Goal: Information Seeking & Learning: Learn about a topic

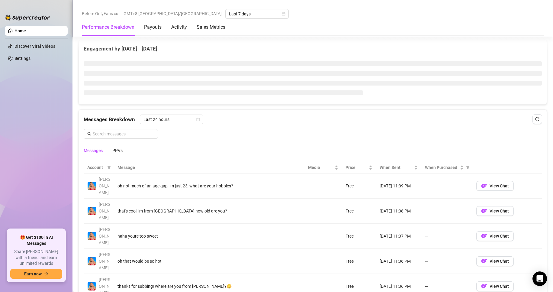
scroll to position [423, 0]
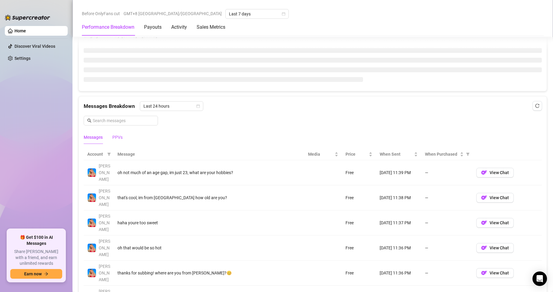
drag, startPoint x: 118, startPoint y: 138, endPoint x: 137, endPoint y: 166, distance: 33.3
click at [119, 138] on div "PPVs" at bounding box center [117, 137] width 10 height 7
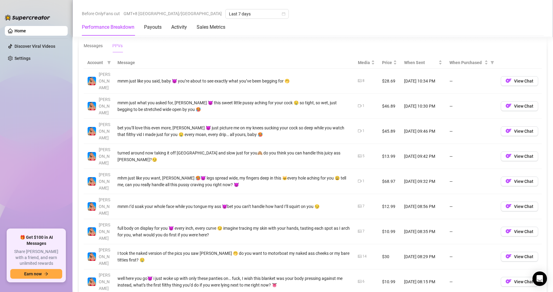
scroll to position [559, 0]
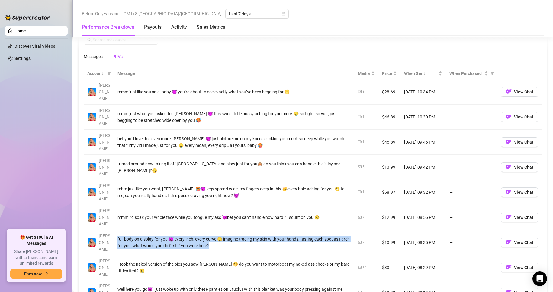
drag, startPoint x: 141, startPoint y: 194, endPoint x: 223, endPoint y: 201, distance: 83.0
click at [223, 236] on div "full body on display for you 😈 every inch, every curve 😏 imagine tracing my ski…" at bounding box center [233, 242] width 233 height 13
copy div "full body on display for you 😈 every inch, every curve 😏 imagine tracing my ski…"
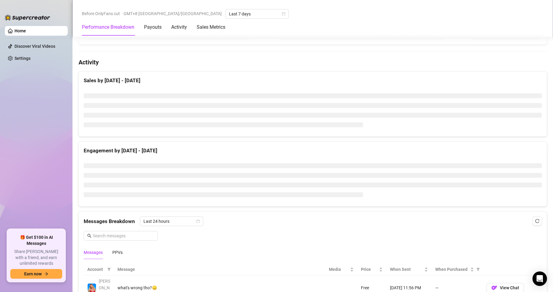
scroll to position [336, 0]
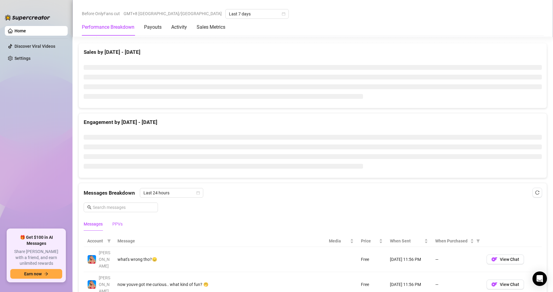
drag, startPoint x: 122, startPoint y: 223, endPoint x: 124, endPoint y: 220, distance: 3.9
click at [122, 223] on div "PPVs" at bounding box center [117, 223] width 10 height 7
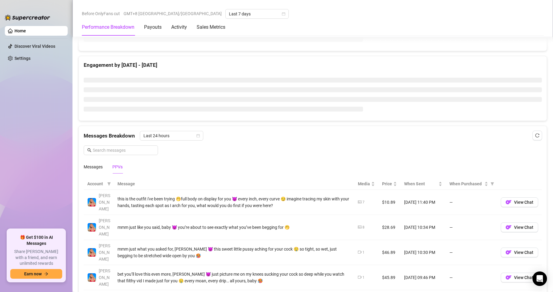
scroll to position [397, 0]
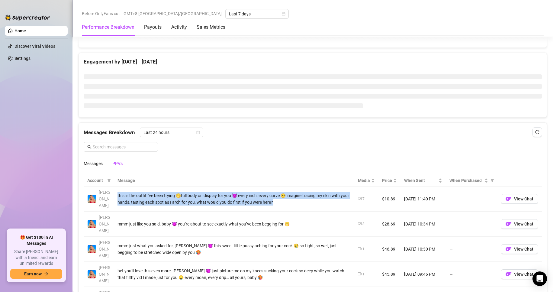
drag, startPoint x: 118, startPoint y: 192, endPoint x: 307, endPoint y: 198, distance: 189.2
click at [307, 198] on div "this is the outfit i've been trying 🤭full body on display for you 😈 every inch,…" at bounding box center [233, 198] width 233 height 13
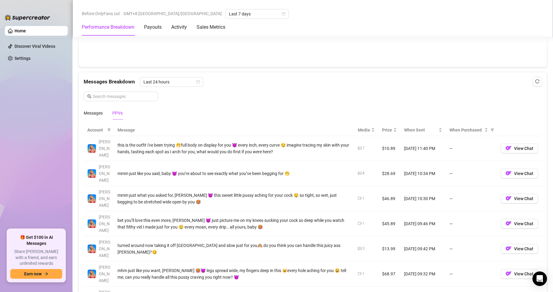
click at [221, 217] on div "bet you’ll love this even more, [PERSON_NAME] 😈 just picture me on my knees suc…" at bounding box center [233, 223] width 233 height 13
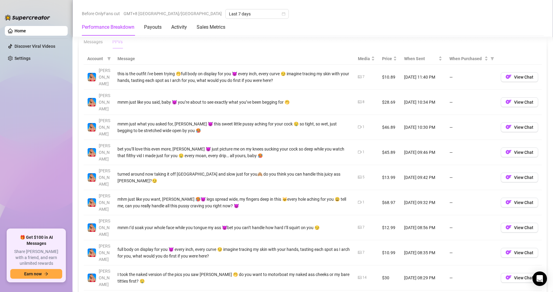
scroll to position [563, 0]
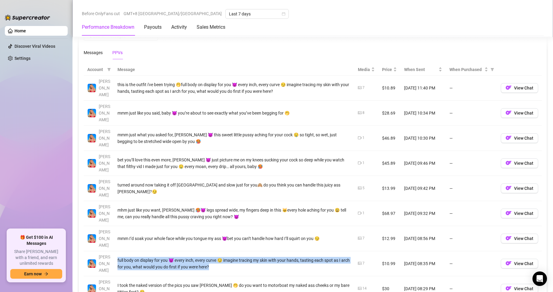
drag, startPoint x: 117, startPoint y: 206, endPoint x: 222, endPoint y: 216, distance: 105.2
click at [222, 251] on td "full body on display for you 😈 every inch, every curve 😏 imagine tracing my ski…" at bounding box center [234, 263] width 240 height 25
copy div "full body on display for you 😈 every inch, every curve 😏 imagine tracing my ski…"
